Goal: Navigation & Orientation: Find specific page/section

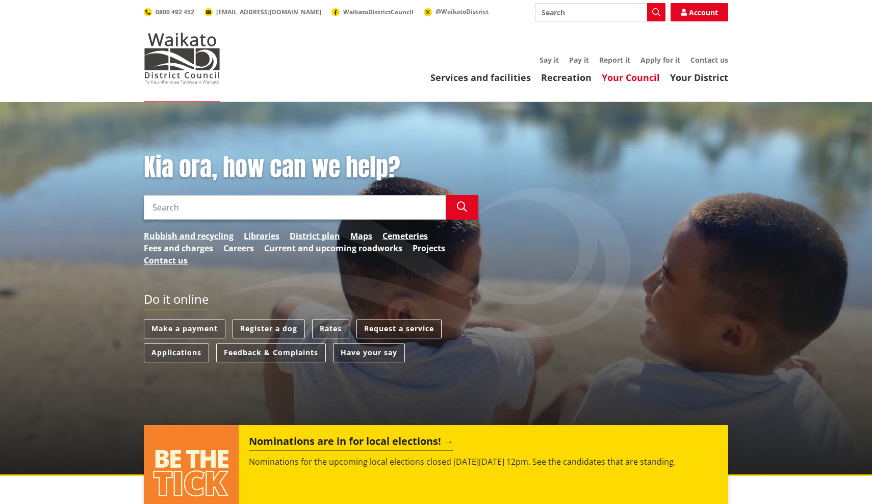
click at [642, 78] on link "Your Council" at bounding box center [631, 77] width 58 height 12
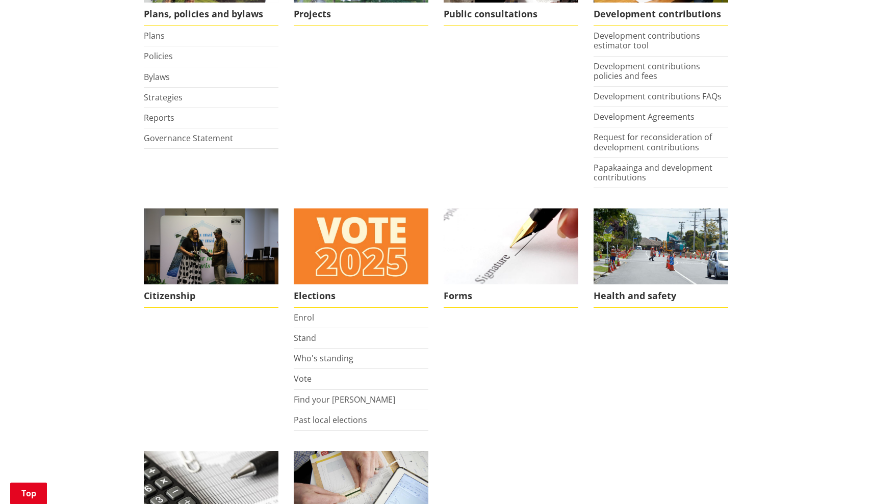
scroll to position [573, 0]
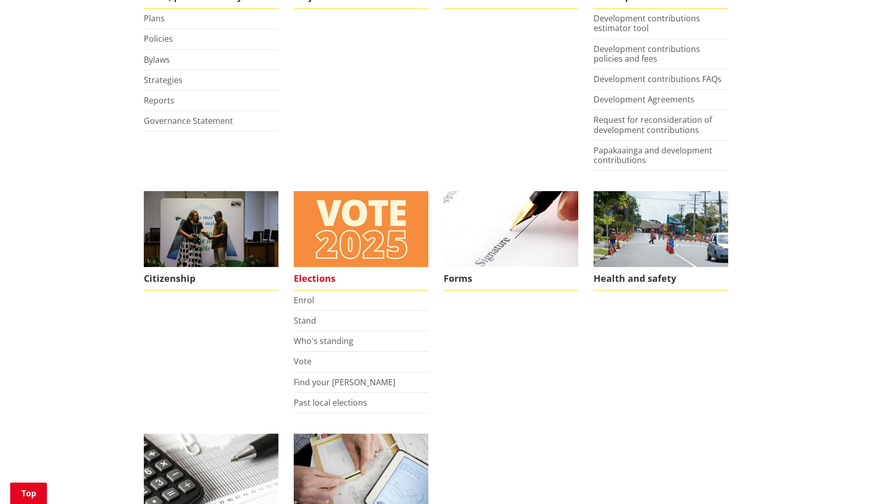
click at [311, 277] on span "Elections" at bounding box center [361, 278] width 135 height 23
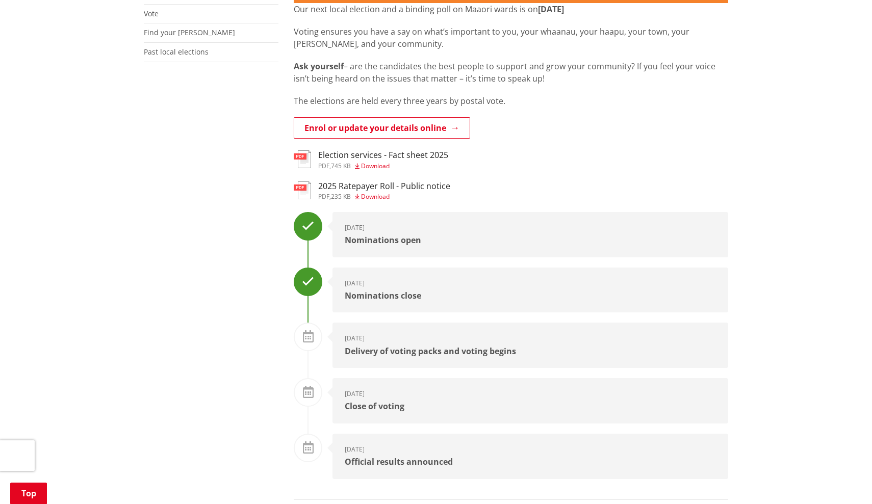
scroll to position [247, 0]
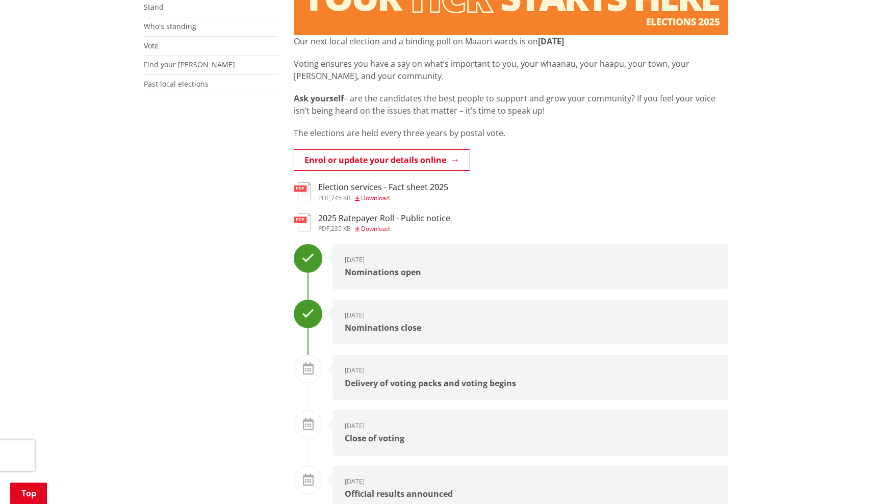
click at [369, 216] on h3 "2025 Ratepayer Roll - Public notice" at bounding box center [384, 219] width 132 height 10
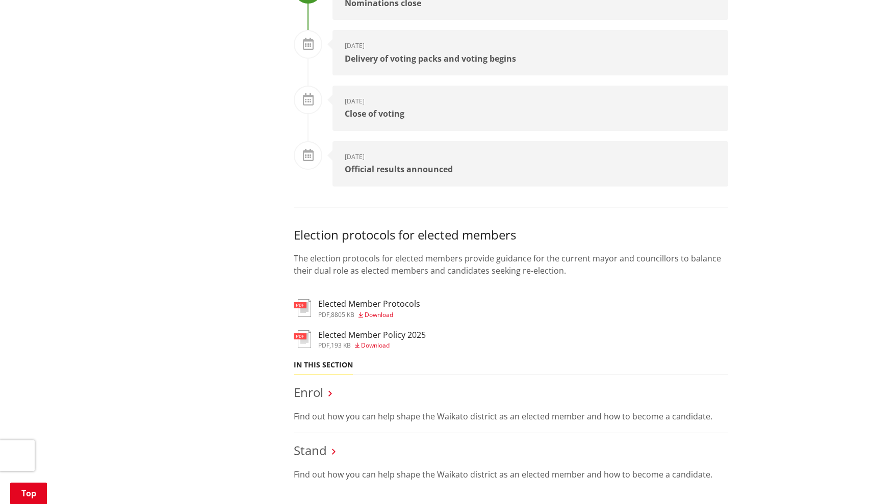
scroll to position [574, 0]
click at [348, 328] on h3 "Elected Member Policy 2025" at bounding box center [372, 333] width 108 height 10
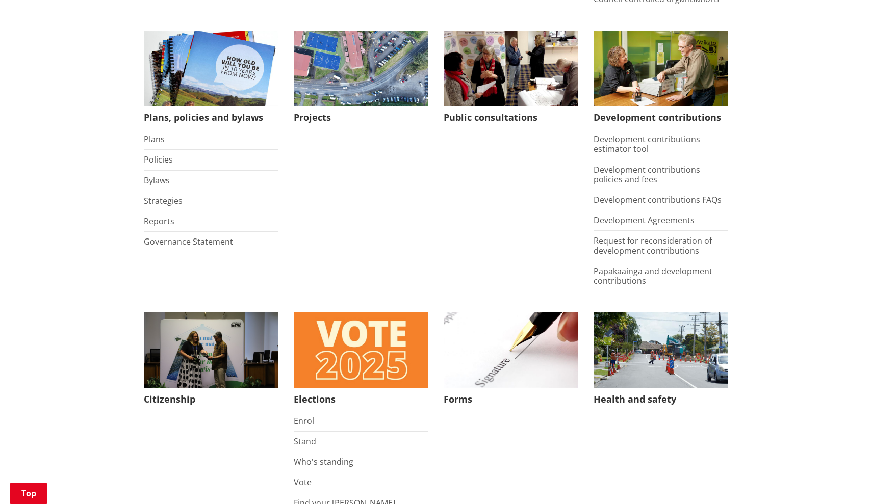
scroll to position [441, 0]
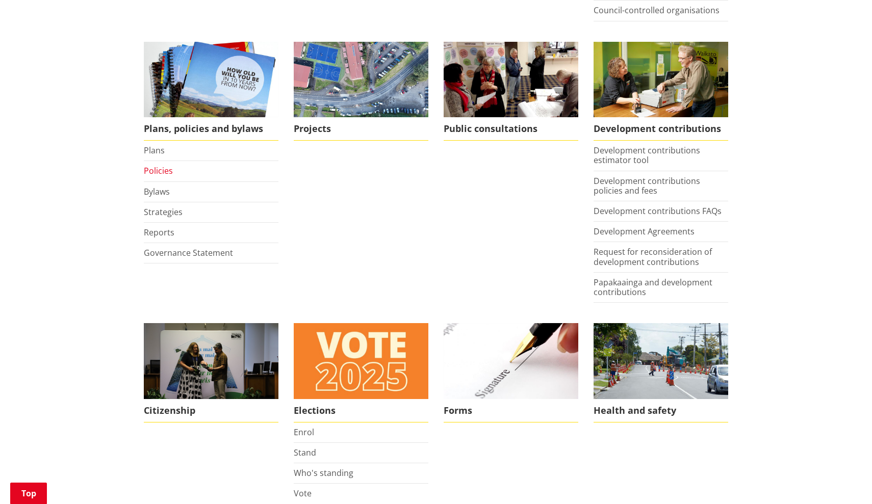
click at [166, 169] on link "Policies" at bounding box center [158, 170] width 29 height 11
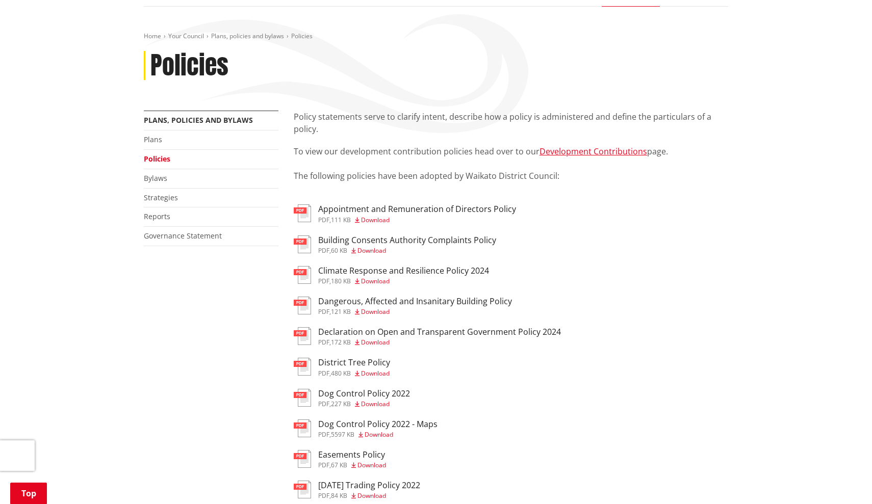
scroll to position [106, 0]
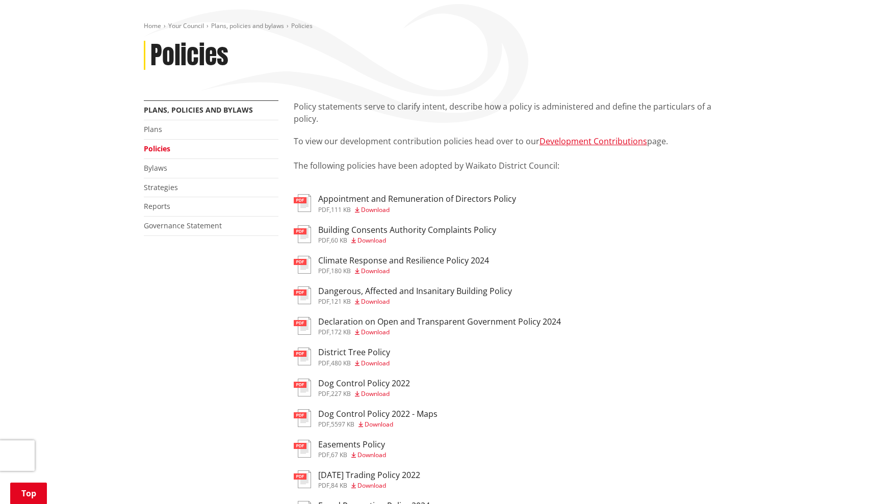
click at [334, 259] on h3 "Climate Response and Resilience Policy 2024" at bounding box center [403, 261] width 171 height 10
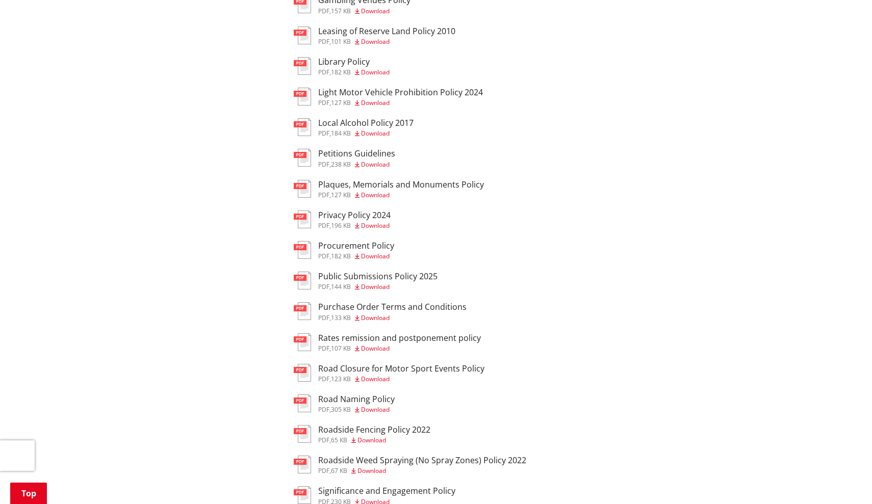
scroll to position [158, 0]
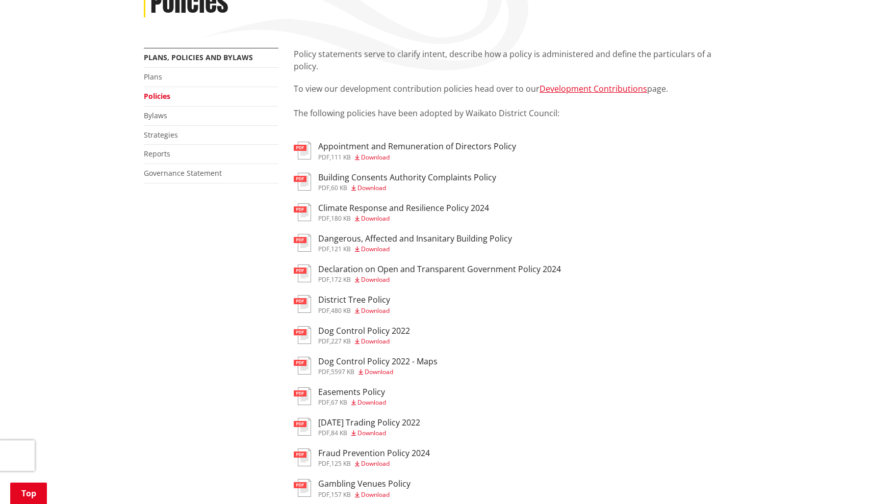
click at [376, 176] on h3 "Building Consents Authority Complaints Policy" at bounding box center [407, 178] width 178 height 10
click at [368, 209] on h3 "Climate Response and Resilience Policy 2024" at bounding box center [403, 208] width 171 height 10
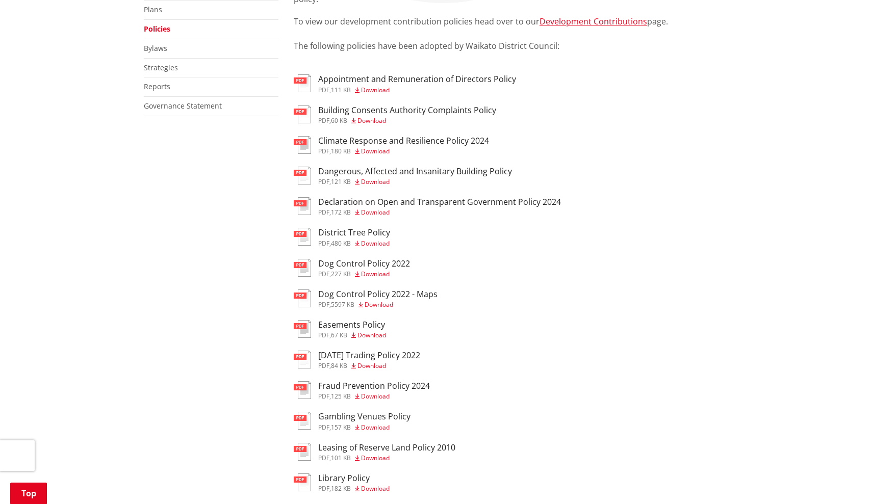
scroll to position [226, 0]
click at [375, 140] on h3 "Climate Response and Resilience Policy 2024" at bounding box center [403, 141] width 171 height 10
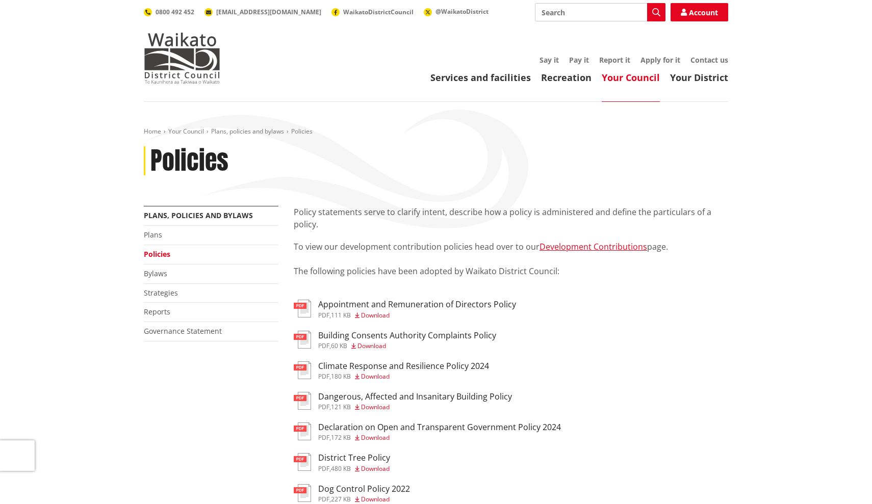
scroll to position [0, 0]
click at [155, 235] on link "Plans" at bounding box center [153, 235] width 18 height 10
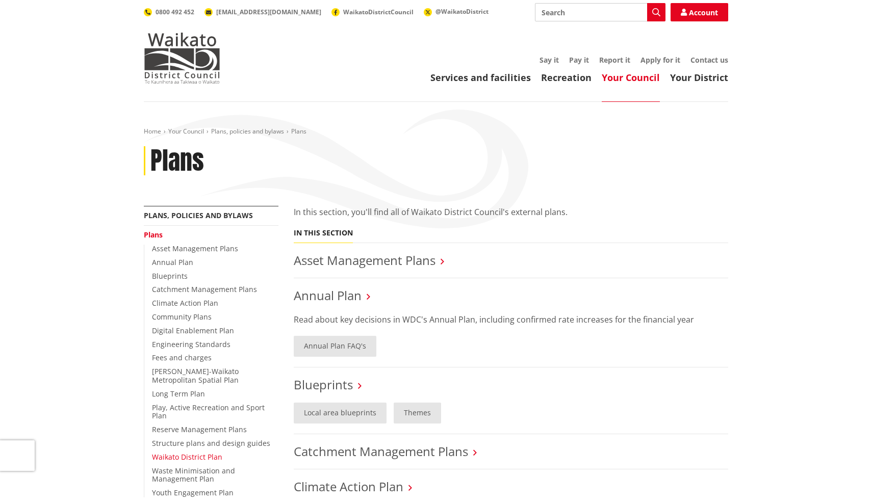
click at [185, 452] on link "Waikato District Plan" at bounding box center [187, 457] width 70 height 10
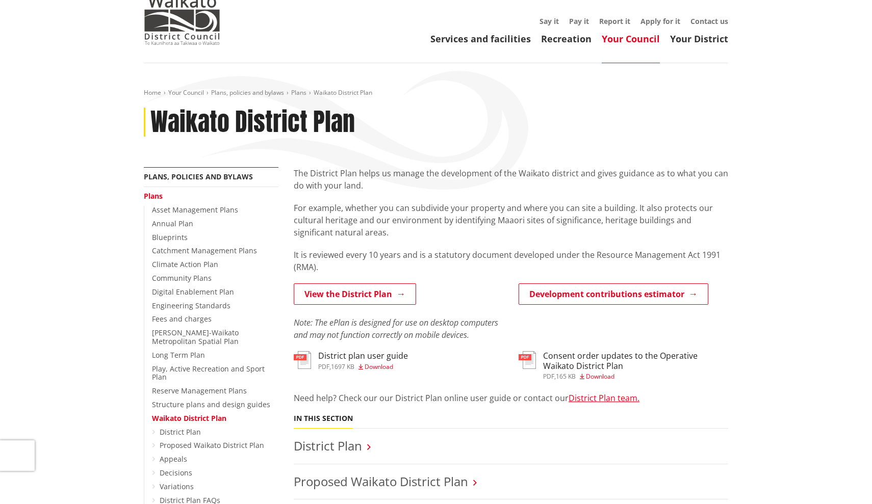
scroll to position [42, 0]
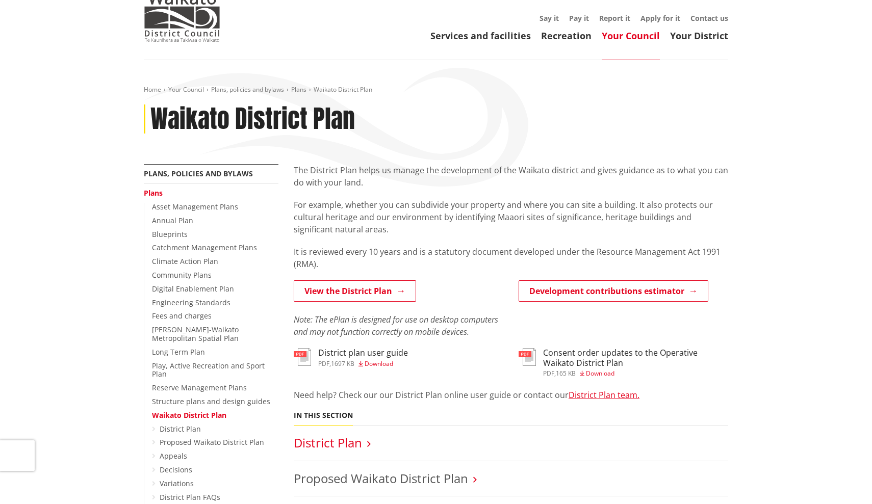
click at [328, 446] on link "District Plan" at bounding box center [328, 442] width 68 height 17
